Goal: Information Seeking & Learning: Learn about a topic

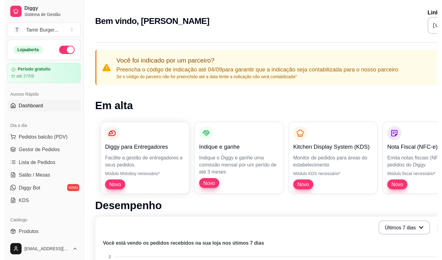
scroll to position [1, 0]
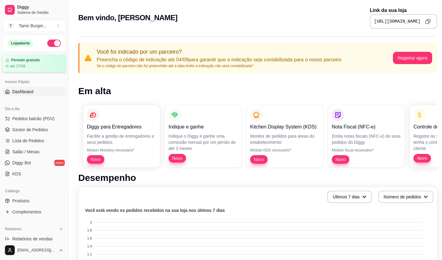
click at [37, 65] on div "até 27/09" at bounding box center [34, 66] width 57 height 5
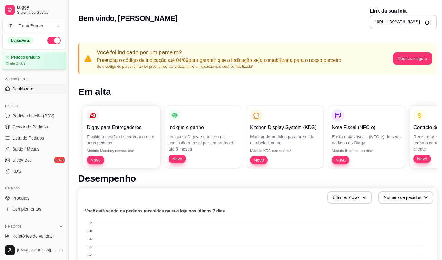
scroll to position [4, 0]
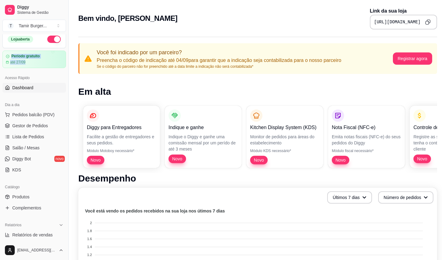
click at [54, 56] on div "Período gratuito" at bounding box center [34, 56] width 57 height 5
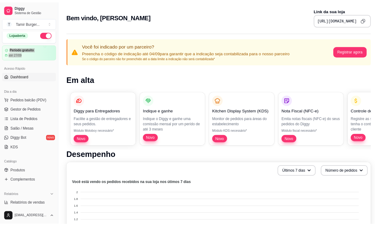
scroll to position [5, 0]
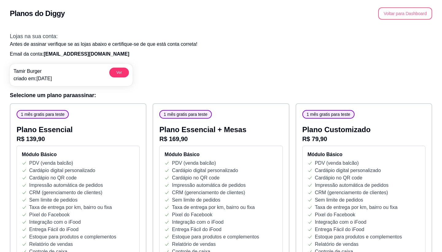
click at [421, 16] on button "Voltar para Dashboard" at bounding box center [405, 13] width 54 height 12
click at [127, 71] on button "Ver" at bounding box center [119, 73] width 19 height 10
click at [392, 16] on button "Voltar para Dashboard" at bounding box center [405, 14] width 52 height 12
